Goal: Information Seeking & Learning: Check status

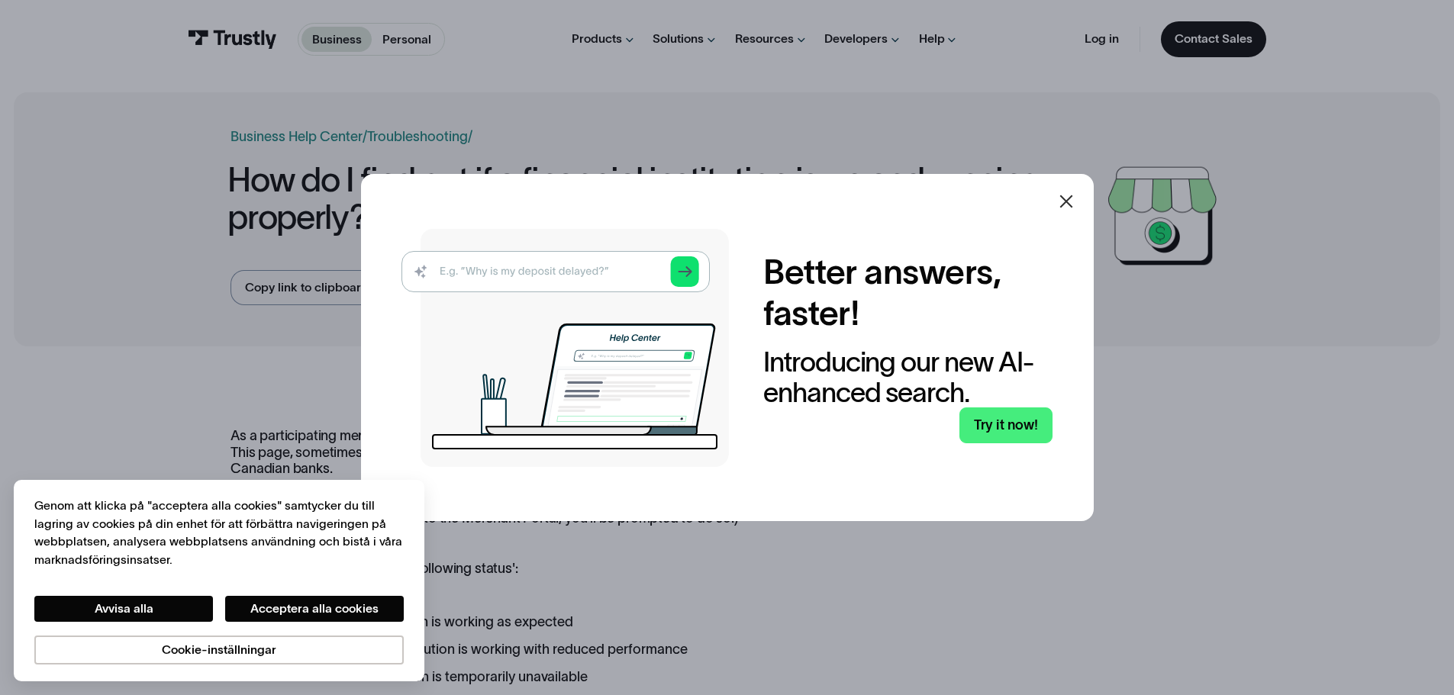
scroll to position [229, 0]
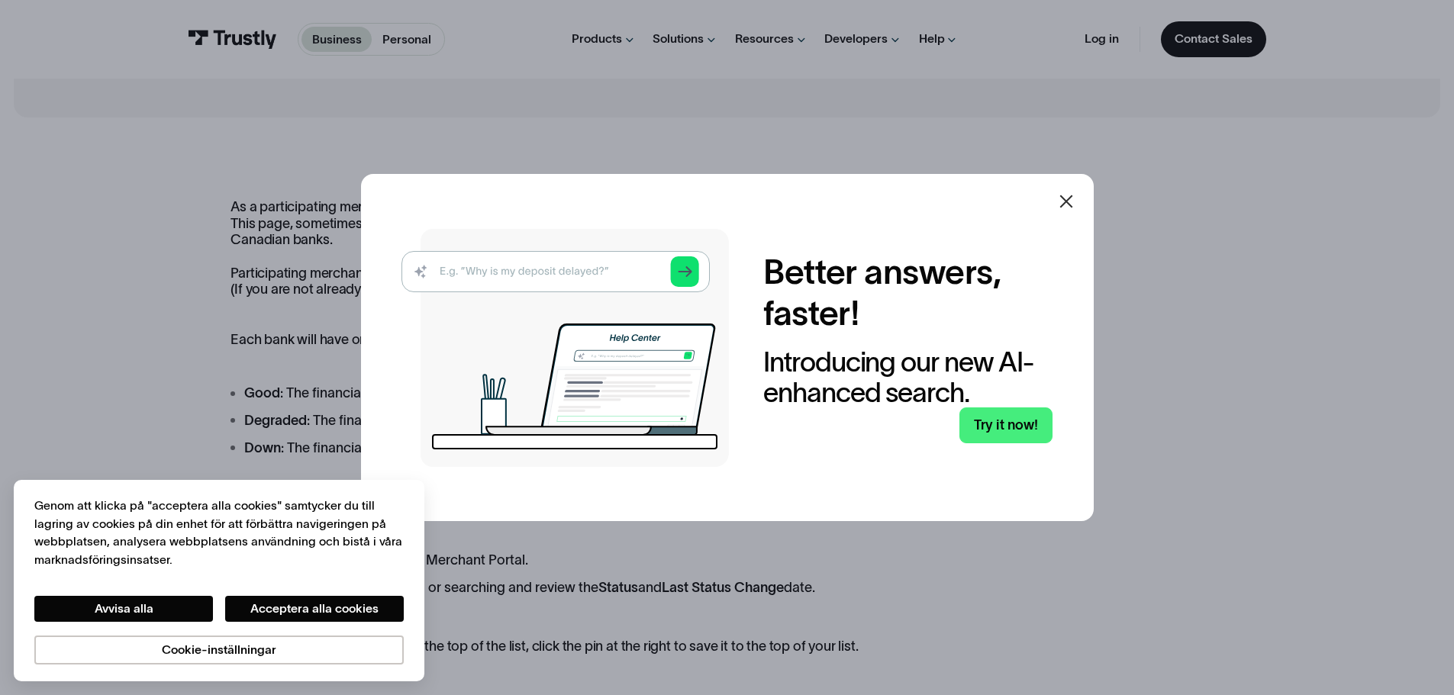
click at [1063, 195] on icon at bounding box center [1066, 201] width 18 height 18
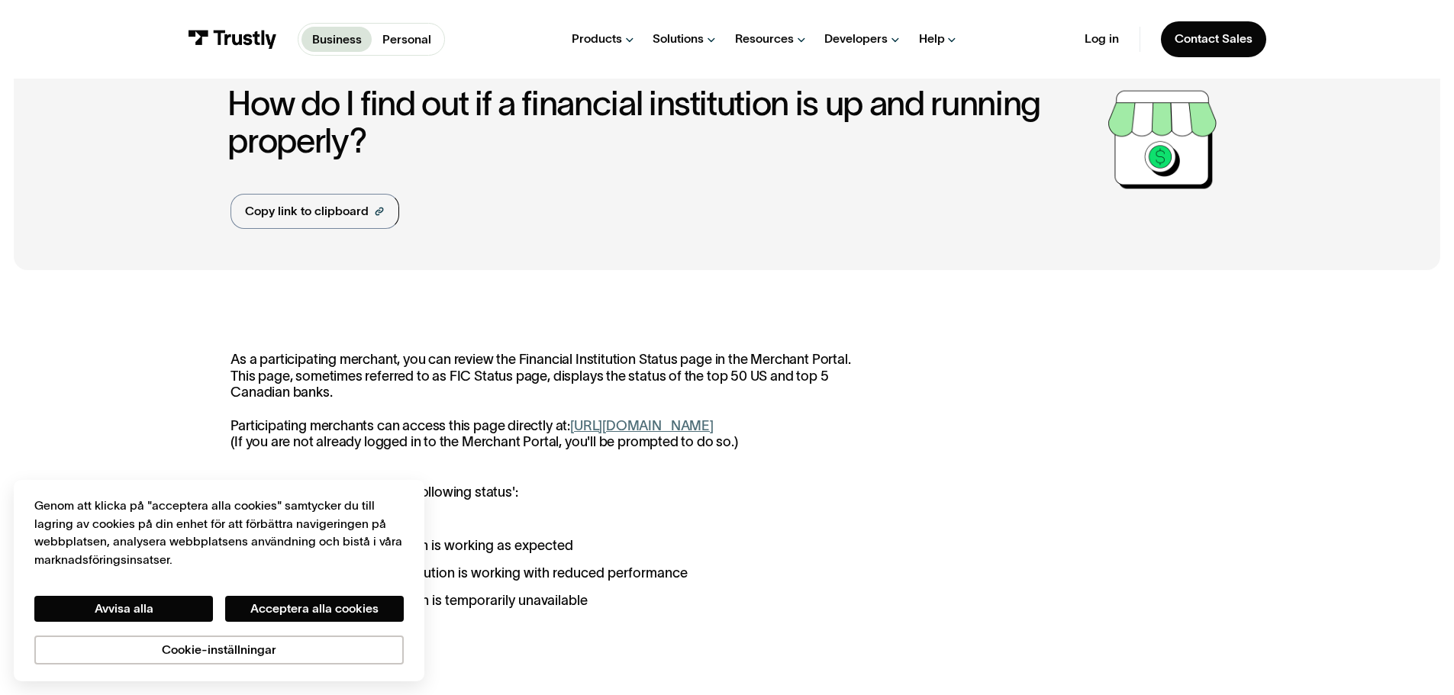
scroll to position [0, 0]
